Goal: Complete application form: Complete application form

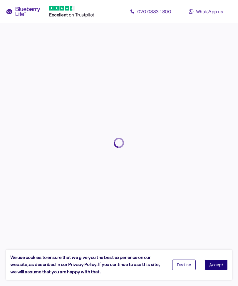
click at [220, 266] on span "Accept" at bounding box center [216, 265] width 14 height 4
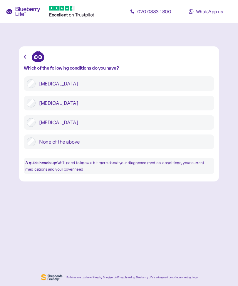
click at [36, 83] on label "[MEDICAL_DATA]" at bounding box center [124, 83] width 176 height 9
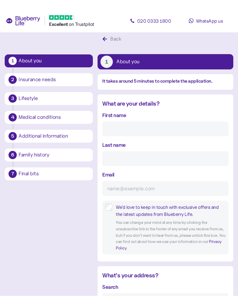
scroll to position [11, 0]
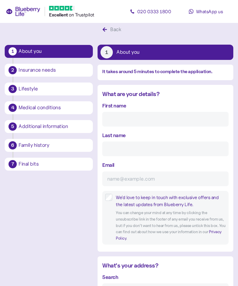
click at [121, 117] on input "First name" at bounding box center [165, 119] width 126 height 15
type input "[PERSON_NAME]"
click at [116, 145] on input "Last name" at bounding box center [165, 149] width 126 height 15
type input "[PERSON_NAME]"
click at [117, 178] on input "Email" at bounding box center [165, 179] width 126 height 15
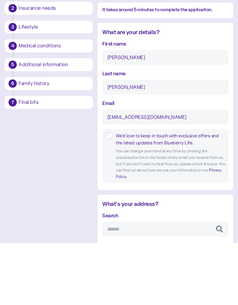
type input "[EMAIL_ADDRESS][DOMAIN_NAME]"
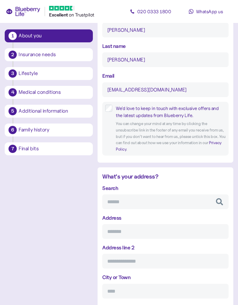
scroll to position [101, 0]
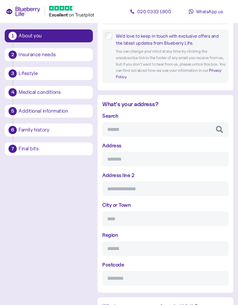
click at [116, 277] on input "Postcode" at bounding box center [165, 278] width 126 height 15
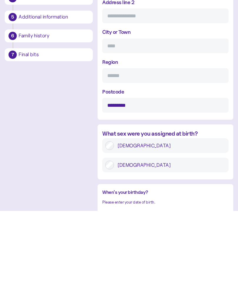
scroll to position [346, 0]
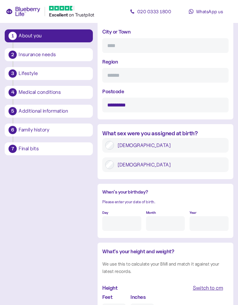
click at [143, 109] on input "*********" at bounding box center [165, 105] width 126 height 15
type input "********"
click at [119, 75] on input "Region" at bounding box center [165, 75] width 126 height 15
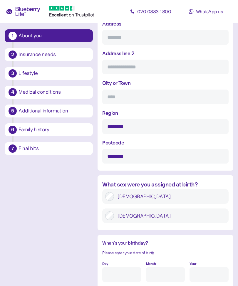
scroll to position [291, 0]
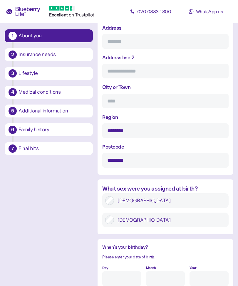
type input "********"
click at [113, 100] on input "City or Town" at bounding box center [165, 101] width 126 height 15
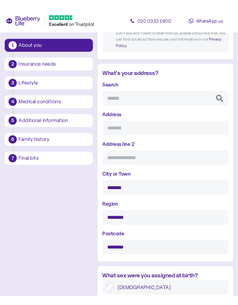
scroll to position [213, 0]
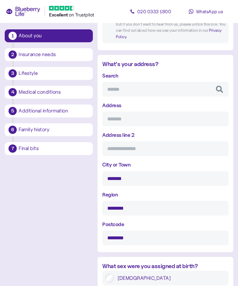
type input "*******"
click at [114, 88] on input "Search" at bounding box center [165, 89] width 126 height 15
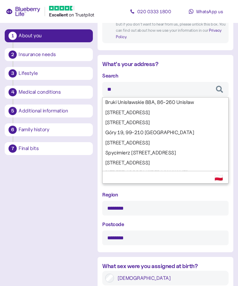
type input "*"
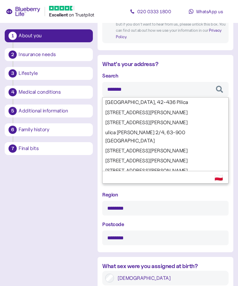
type input "*******"
click at [82, 181] on div "1 About you 2 Insurance needs 3 Lifestyle 4 Medical conditions 5 Additional inf…" at bounding box center [119, 201] width 229 height 759
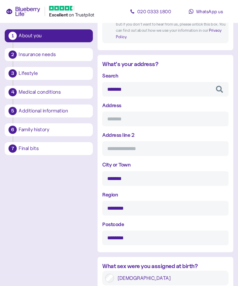
click at [114, 115] on input "Address" at bounding box center [165, 119] width 126 height 15
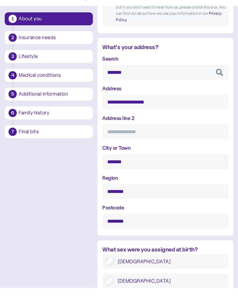
type input "**********"
click at [130, 171] on input "*******" at bounding box center [165, 178] width 126 height 15
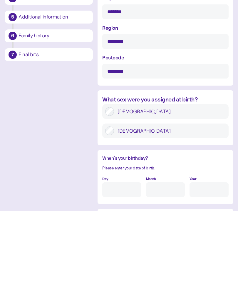
scroll to position [286, 0]
type input "*******"
click at [112, 276] on input "Day" at bounding box center [121, 283] width 39 height 15
type input "28"
click at [159, 276] on input "Month" at bounding box center [165, 283] width 39 height 15
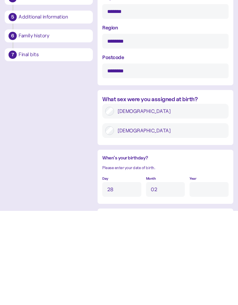
click at [205, 276] on input "Year" at bounding box center [209, 283] width 39 height 15
type input "2"
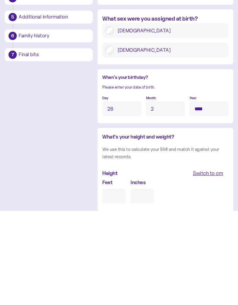
scroll to position [367, 0]
type input "****"
click at [115, 283] on input "Feet" at bounding box center [114, 290] width 24 height 15
click at [215, 263] on div "Switch to cm" at bounding box center [208, 267] width 30 height 8
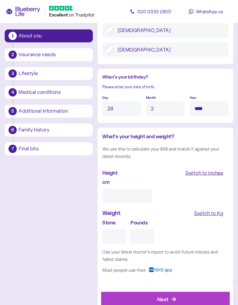
click at [121, 189] on input "cm" at bounding box center [127, 196] width 50 height 15
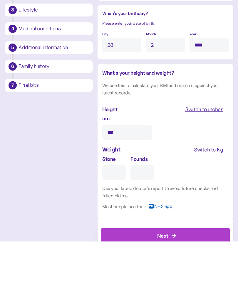
type input "***"
click at [211, 209] on div "Switch to Kg" at bounding box center [208, 213] width 29 height 8
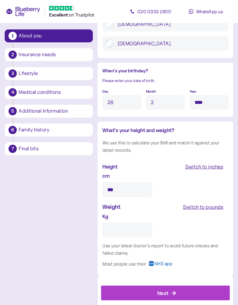
click at [115, 223] on input "Kg" at bounding box center [127, 230] width 50 height 15
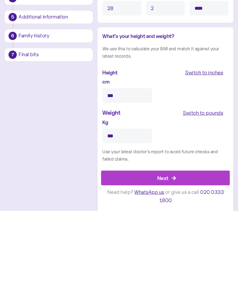
type input "***"
click at [176, 265] on div "Next" at bounding box center [167, 272] width 116 height 14
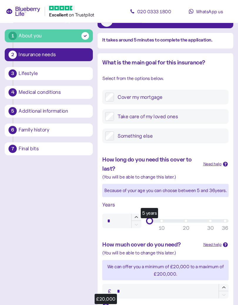
scroll to position [43, 0]
type input "**"
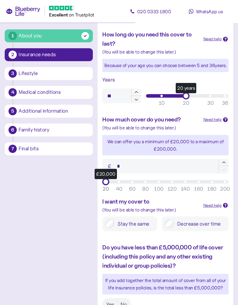
scroll to position [168, 0]
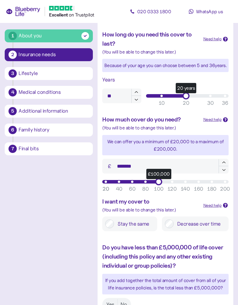
click at [159, 182] on div "£100,000" at bounding box center [158, 181] width 7 height 7
click at [115, 222] on label "Stay the same" at bounding box center [134, 223] width 40 height 9
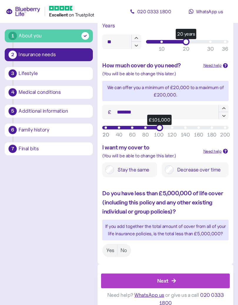
scroll to position [228, 0]
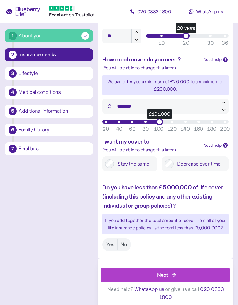
click at [113, 241] on label "Yes" at bounding box center [111, 244] width 14 height 11
click at [125, 240] on label "No" at bounding box center [124, 244] width 12 height 11
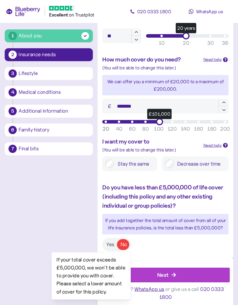
click at [170, 244] on div "Do you have less than £5,000,000 of life cover (including this policy and any o…" at bounding box center [166, 217] width 136 height 80
click at [112, 240] on label "Yes" at bounding box center [111, 244] width 14 height 11
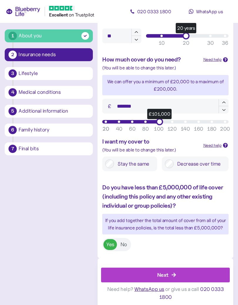
click at [172, 272] on icon "button" at bounding box center [173, 274] width 5 height 5
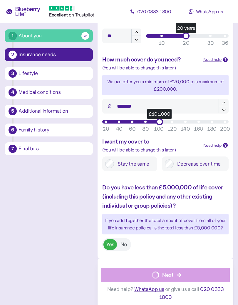
click at [184, 272] on div "Next Need help? WhatsApp us or give us a call [PHONE_NUMBER]" at bounding box center [166, 283] width 136 height 50
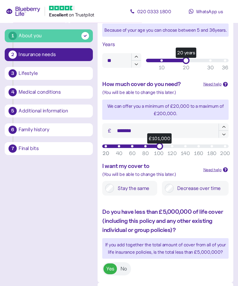
scroll to position [201, 0]
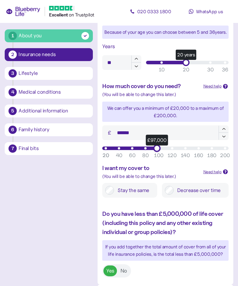
type input "******"
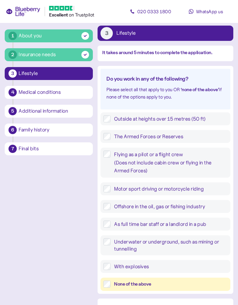
scroll to position [33, 0]
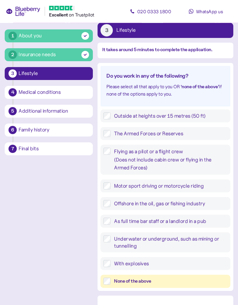
click at [111, 279] on label "None of the above" at bounding box center [169, 281] width 117 height 7
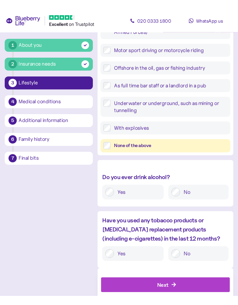
scroll to position [180, 0]
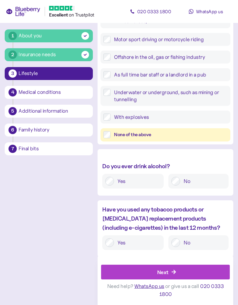
click at [166, 270] on div "Next" at bounding box center [162, 272] width 11 height 8
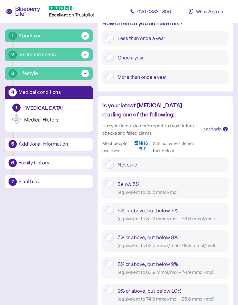
scroll to position [161, 0]
click at [114, 233] on label "7% or above, but below 8% ( equivalent to 53.0 mmol/mol - 63.9 mmol/mol )" at bounding box center [170, 241] width 112 height 16
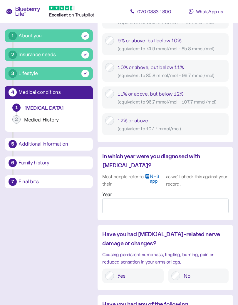
scroll to position [441, 0]
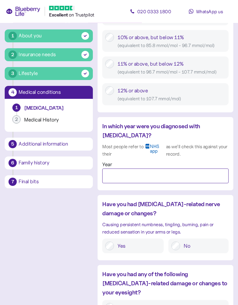
click at [111, 169] on input "Year" at bounding box center [165, 176] width 126 height 15
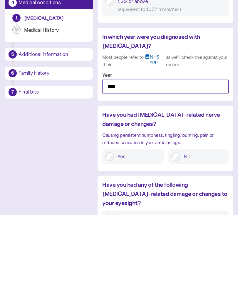
type input "****"
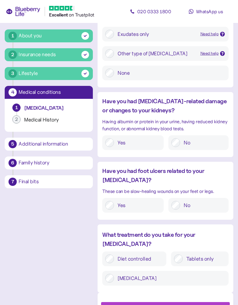
scroll to position [719, 0]
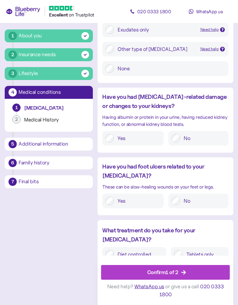
click at [183, 273] on icon "button" at bounding box center [183, 272] width 5 height 5
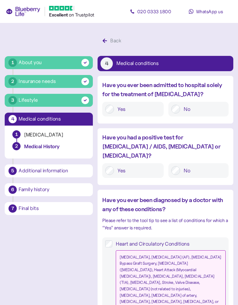
click at [181, 166] on label "No" at bounding box center [203, 170] width 46 height 9
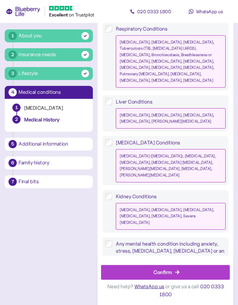
scroll to position [652, 0]
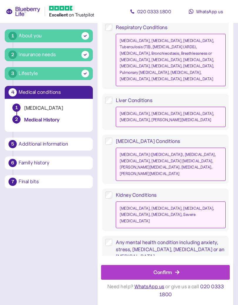
click at [172, 269] on div "Confirm" at bounding box center [163, 272] width 19 height 8
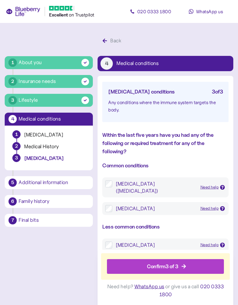
click at [179, 266] on div "Confirm 3 of 3" at bounding box center [162, 266] width 31 height 8
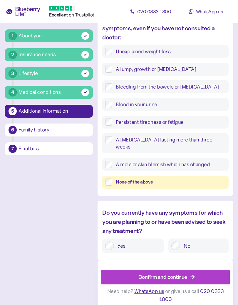
scroll to position [253, 0]
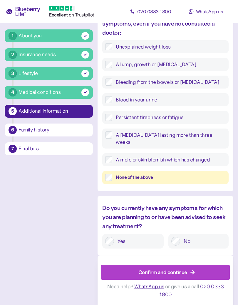
click at [175, 273] on div "Confirm and continue" at bounding box center [163, 272] width 49 height 8
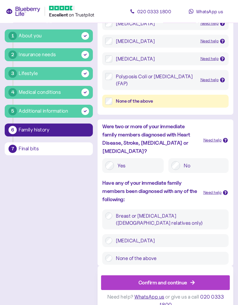
scroll to position [145, 0]
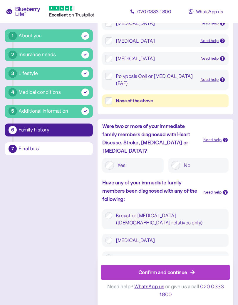
click at [194, 275] on icon "button" at bounding box center [192, 272] width 5 height 5
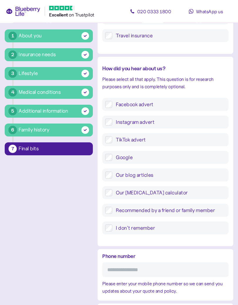
scroll to position [181, 0]
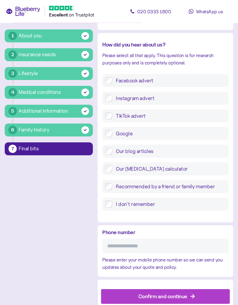
click at [114, 244] on input "Phone number" at bounding box center [165, 246] width 126 height 15
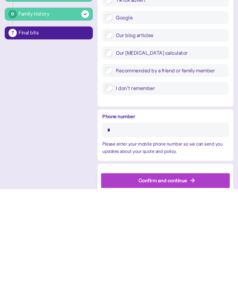
scroll to position [203, 0]
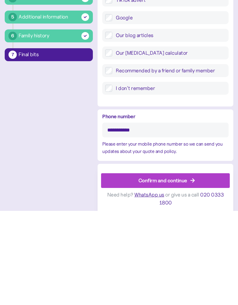
type input "**********"
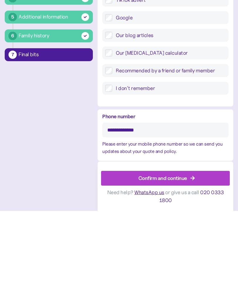
click at [188, 265] on div "Confirm and continue" at bounding box center [167, 272] width 116 height 14
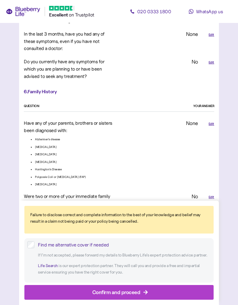
scroll to position [1258, 0]
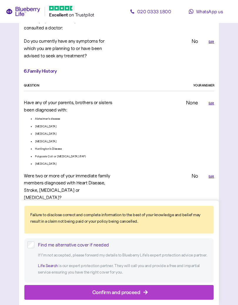
click at [140, 286] on div "Confirm and proceed" at bounding box center [116, 292] width 48 height 8
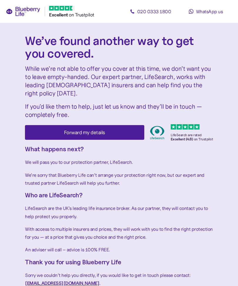
click at [101, 126] on span "Forward my details" at bounding box center [84, 133] width 41 height 14
